Goal: Browse casually

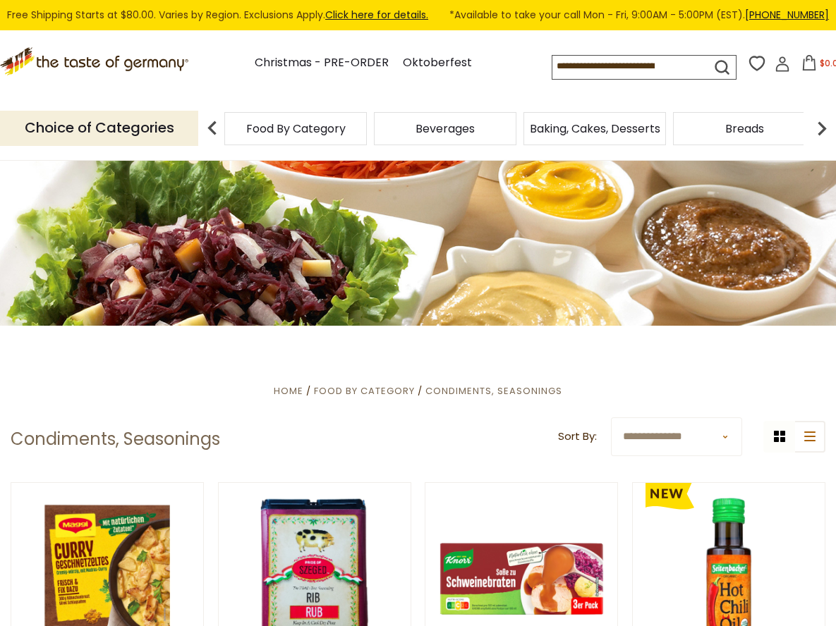
scroll to position [112, 0]
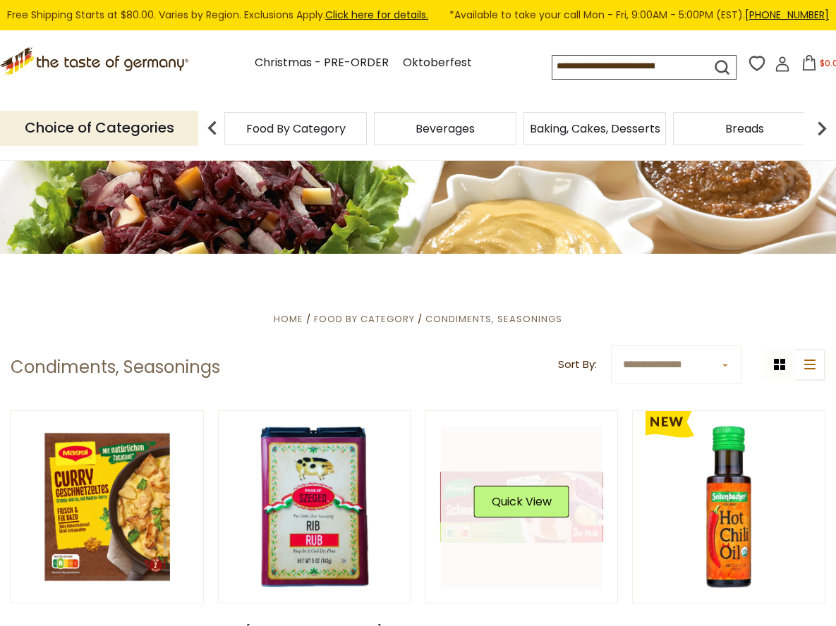
click at [550, 523] on div "Quick View" at bounding box center [521, 507] width 95 height 42
click at [523, 503] on button "Quick View" at bounding box center [521, 502] width 95 height 32
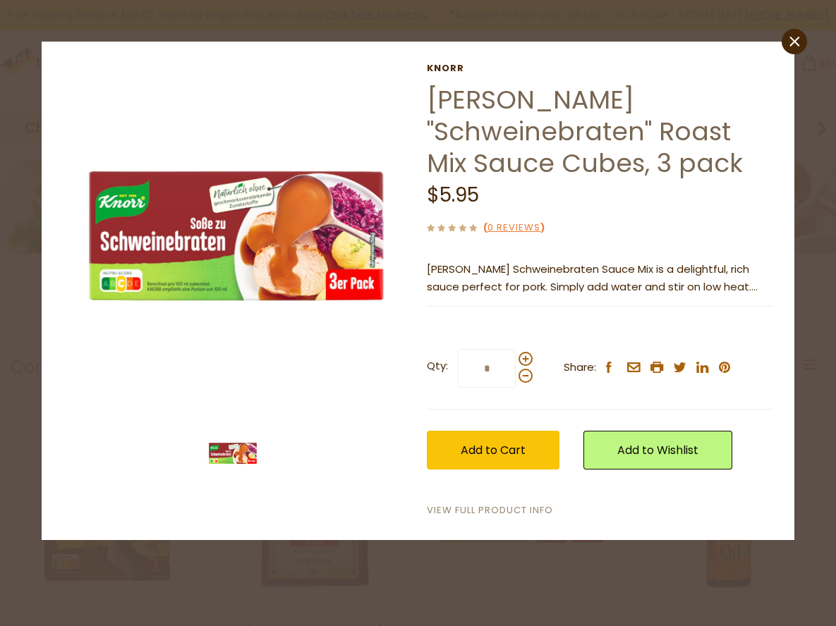
click at [488, 512] on link "View Full Product Info" at bounding box center [490, 511] width 126 height 15
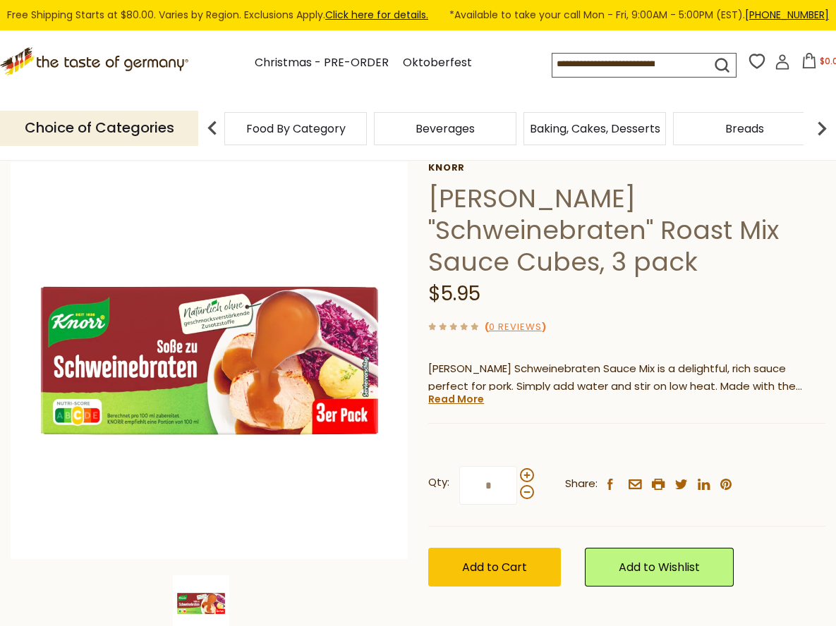
scroll to position [97, 0]
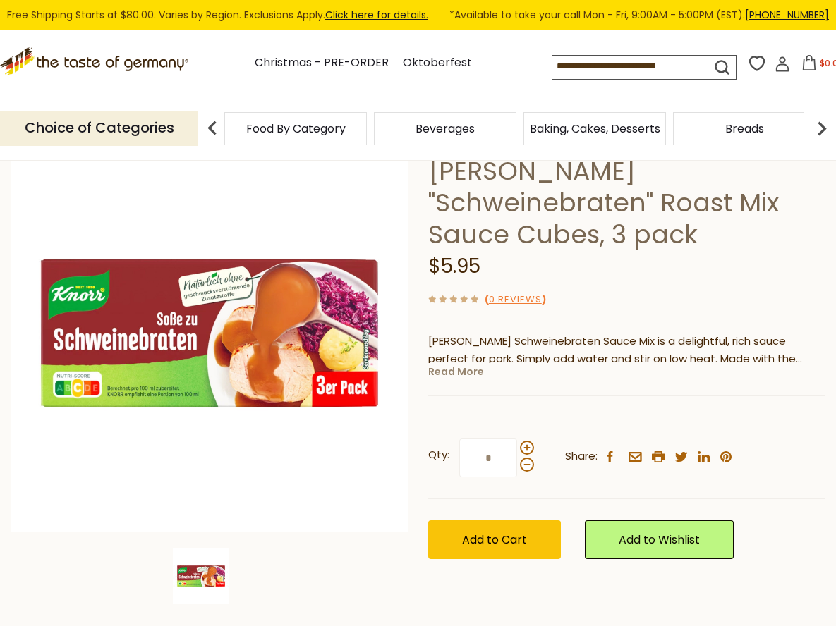
click at [454, 365] on link "Read More" at bounding box center [456, 372] width 56 height 14
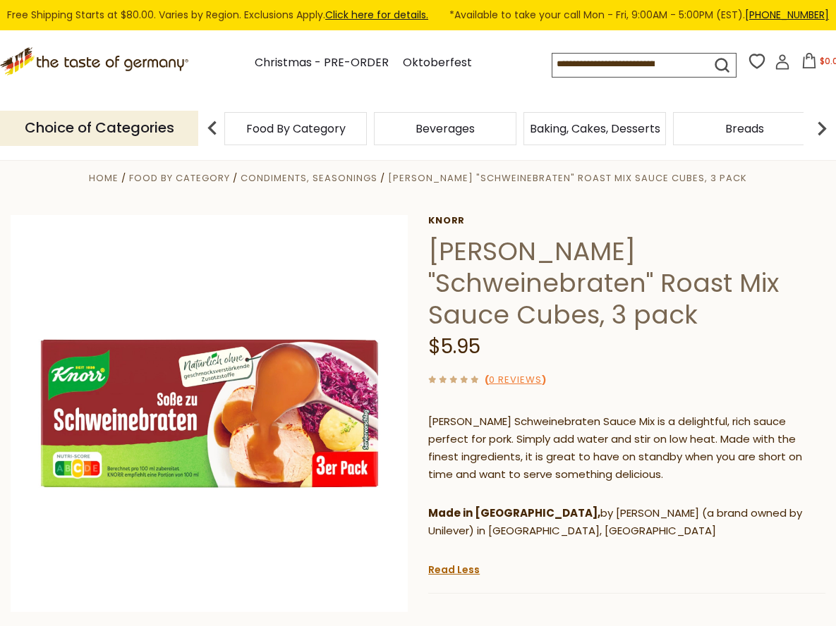
scroll to position [17, 0]
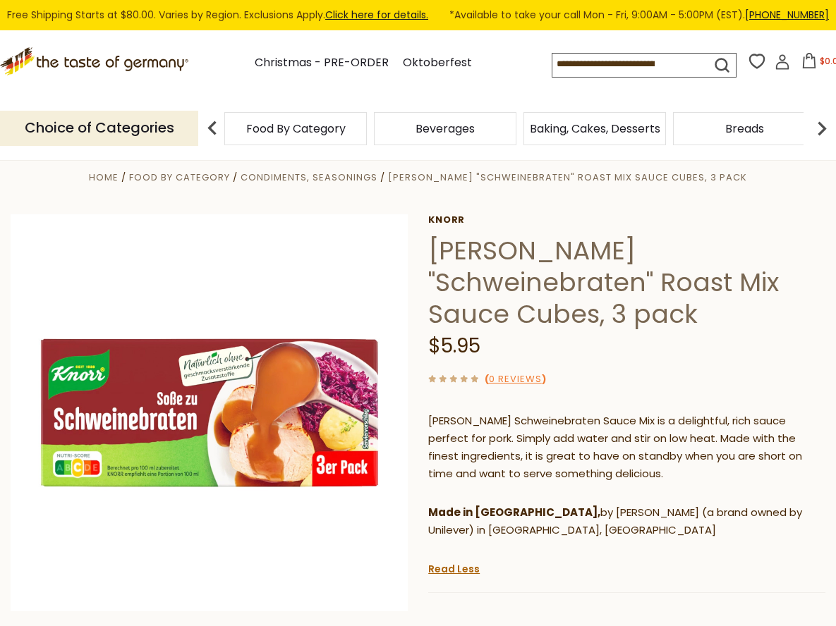
click at [449, 125] on span "Beverages" at bounding box center [445, 128] width 59 height 11
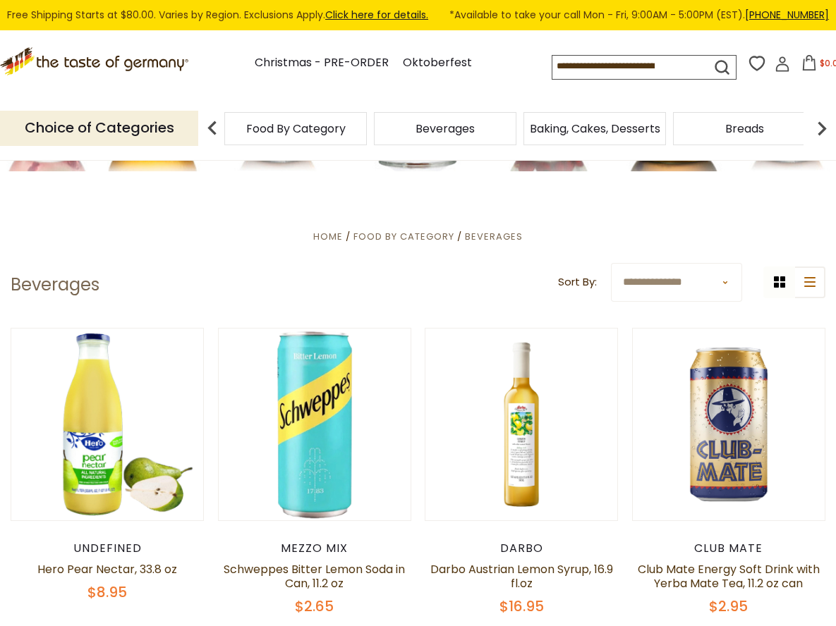
scroll to position [194, 0]
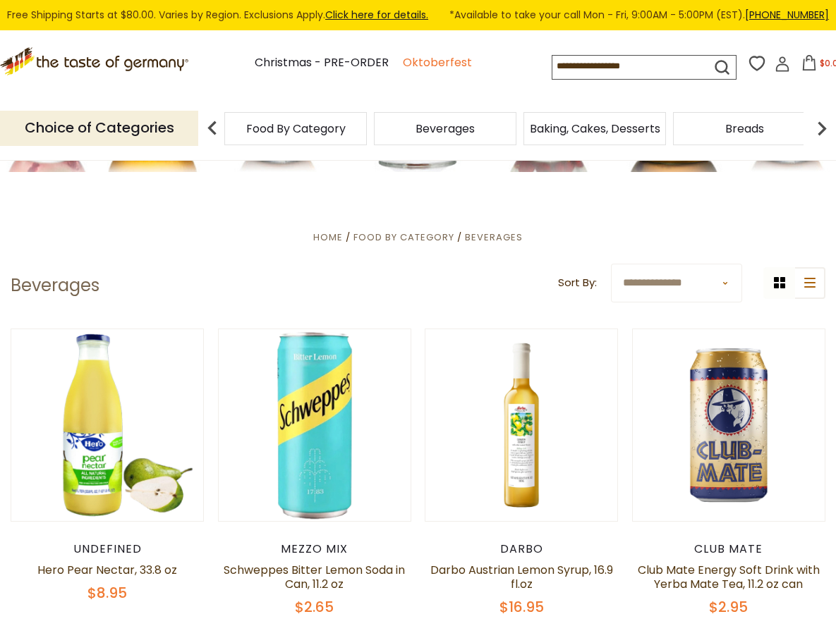
click at [403, 63] on link "Oktoberfest" at bounding box center [437, 63] width 69 height 19
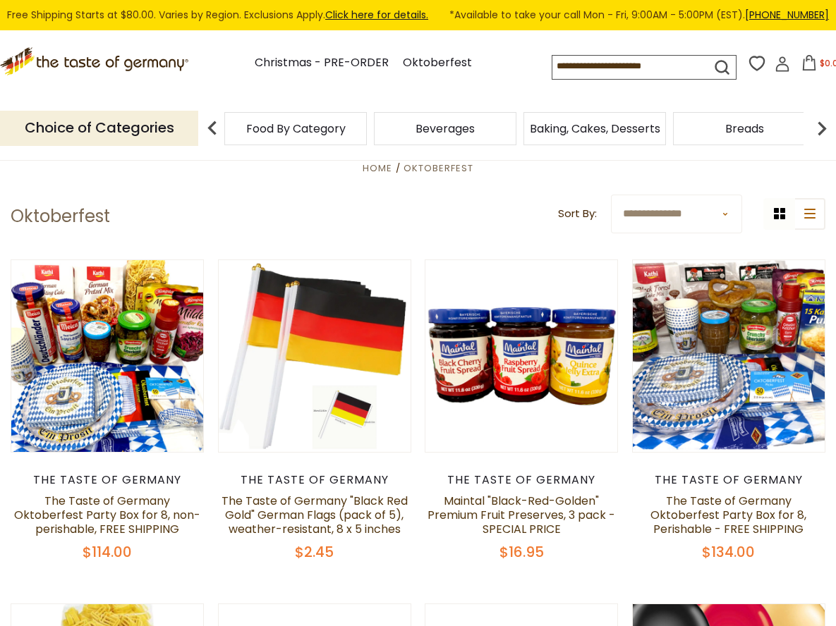
scroll to position [256, 0]
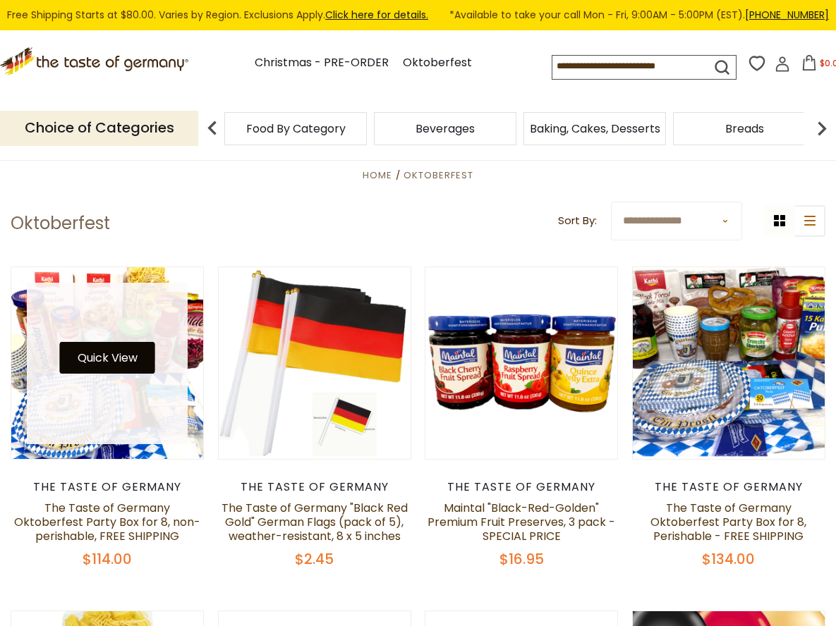
click at [124, 360] on button "Quick View" at bounding box center [107, 358] width 95 height 32
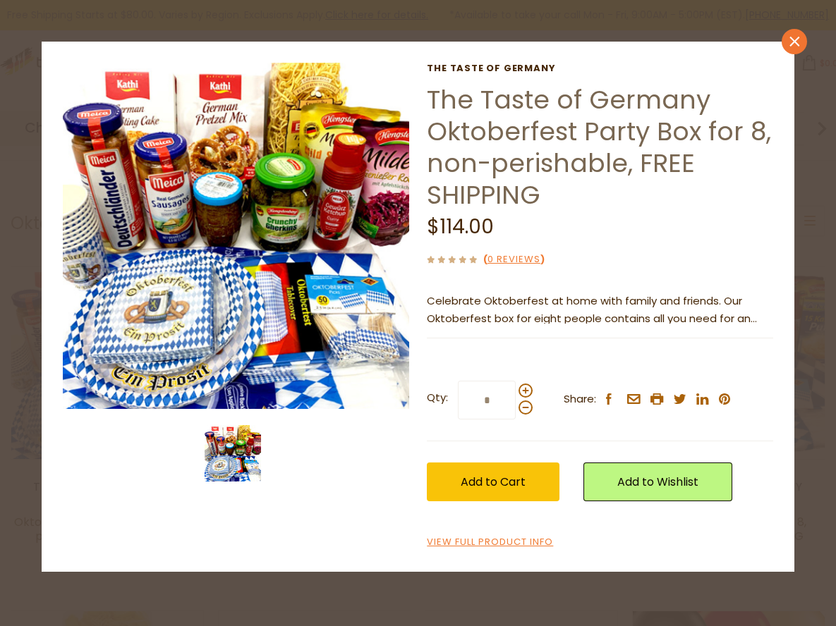
click at [797, 47] on icon "close" at bounding box center [794, 42] width 11 height 11
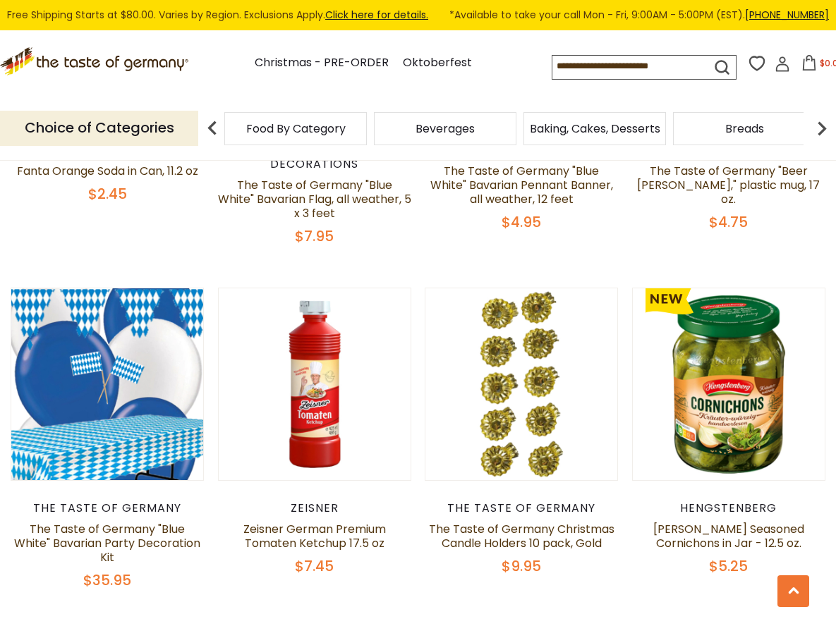
scroll to position [2326, 0]
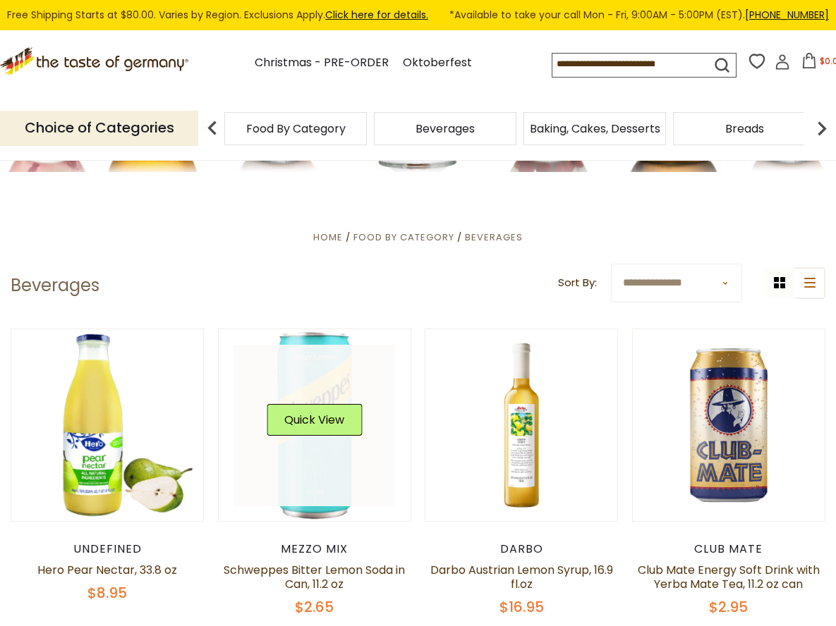
click at [293, 420] on button "Quick View" at bounding box center [314, 420] width 95 height 32
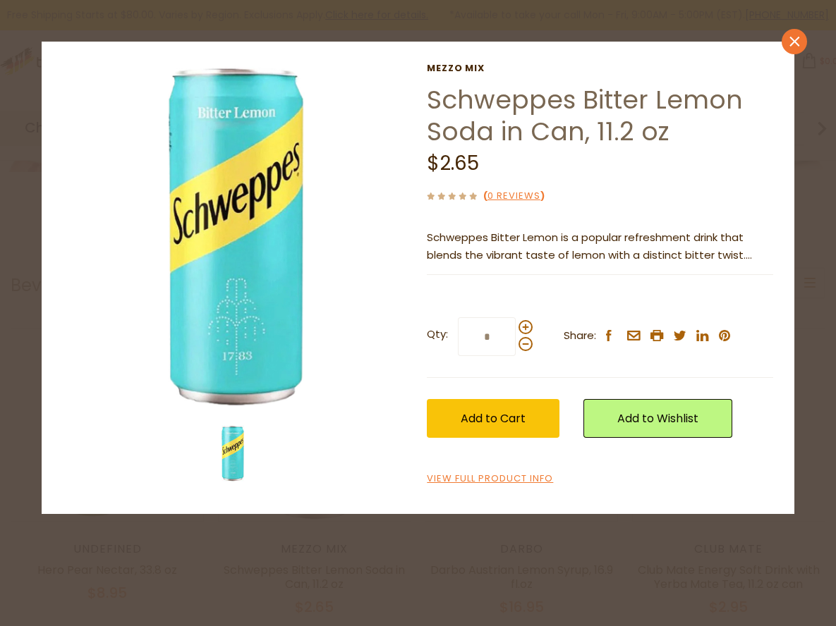
click at [799, 44] on icon "close" at bounding box center [794, 42] width 11 height 11
